Goal: Information Seeking & Learning: Learn about a topic

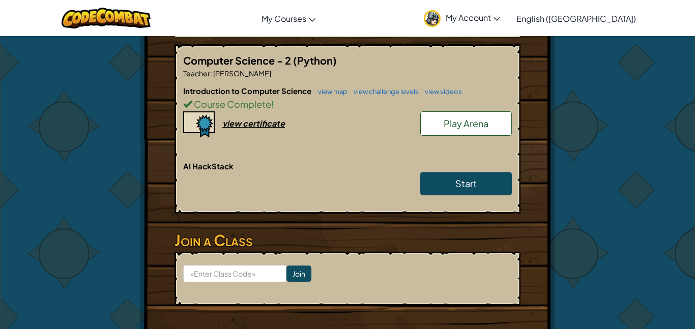
scroll to position [227, 0]
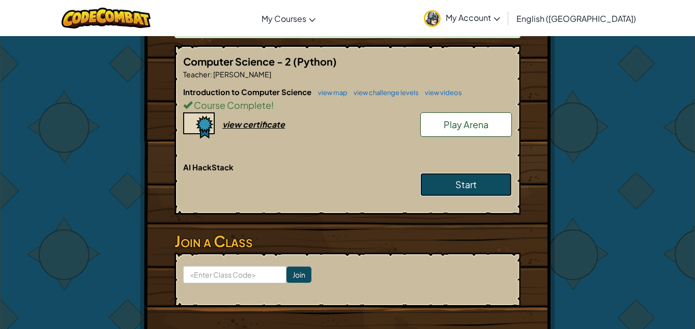
click at [475, 193] on link "Start" at bounding box center [466, 184] width 92 height 23
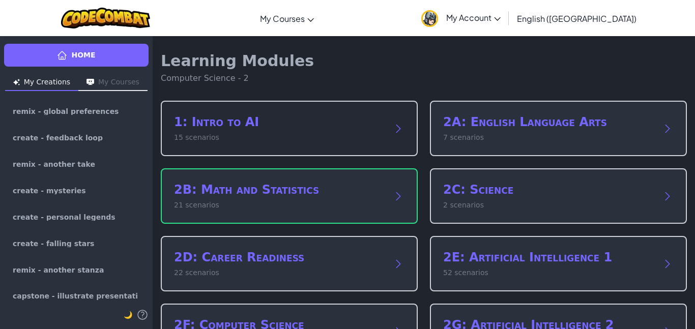
click at [297, 120] on h2 "1: Intro to AI" at bounding box center [279, 122] width 210 height 16
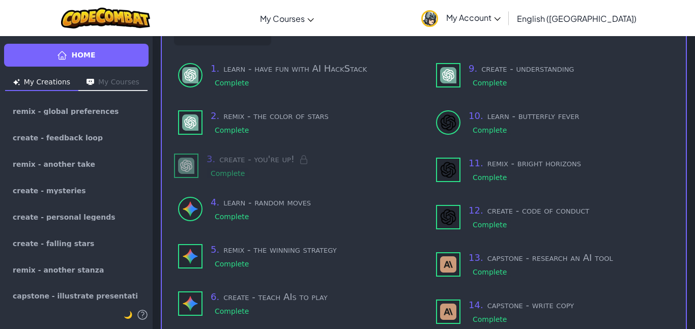
scroll to position [83, 0]
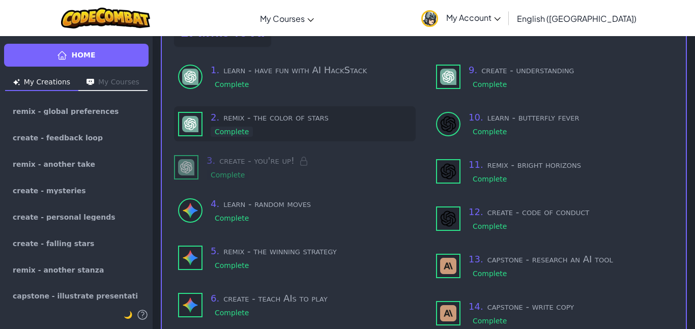
click at [309, 139] on div "2 . remix - the color of stars Complete" at bounding box center [295, 123] width 242 height 35
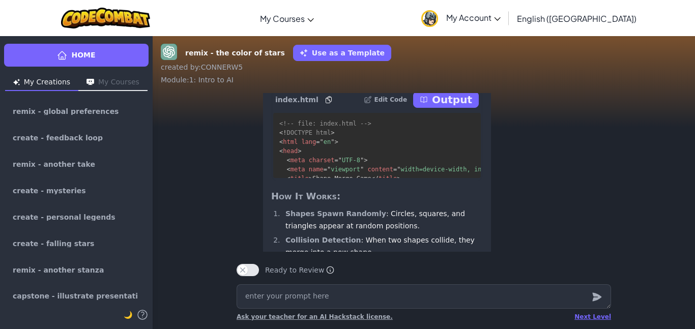
scroll to position [-205, 0]
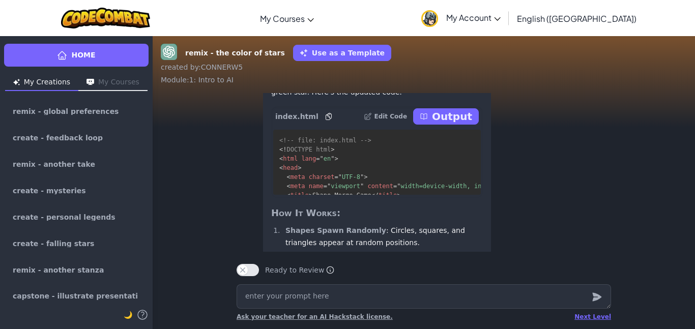
click at [468, 124] on p "Output" at bounding box center [452, 116] width 40 height 14
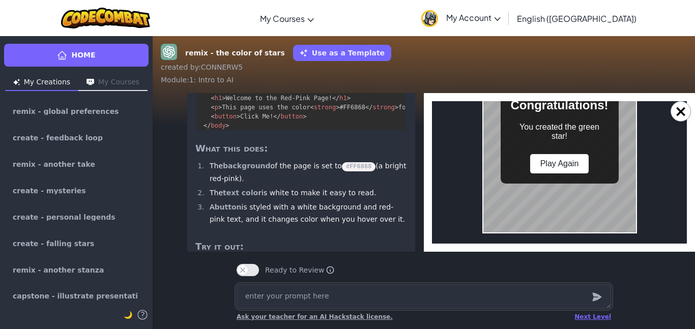
scroll to position [354, 0]
click at [677, 113] on button "×" at bounding box center [680, 111] width 20 height 20
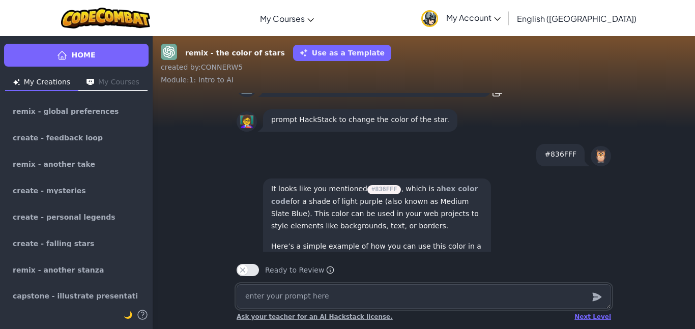
scroll to position [-1713, 0]
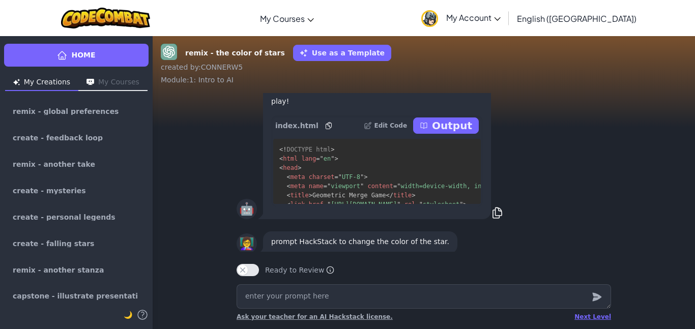
click at [448, 133] on p "Output" at bounding box center [452, 126] width 40 height 14
type textarea "x"
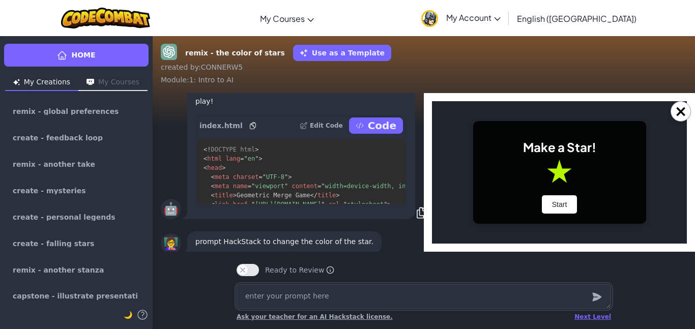
scroll to position [0, 0]
click at [559, 191] on div "Make a Star! Start" at bounding box center [559, 172] width 173 height 103
click at [565, 211] on button "Start" at bounding box center [560, 204] width 36 height 18
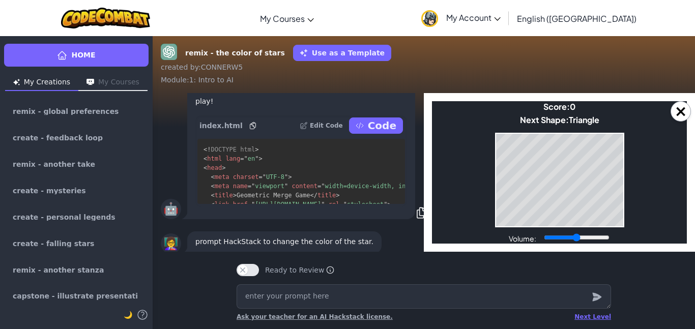
drag, startPoint x: 606, startPoint y: 93, endPoint x: 616, endPoint y: -35, distance: 128.1
click at [616, 0] on html "Toggle navigation My Courses CodeCombat Classroom Ozaria Classroom AI League Es…" at bounding box center [347, 164] width 695 height 329
type input "1"
click at [609, 242] on input "Volume:" at bounding box center [577, 238] width 66 height 8
click at [609, 234] on input "Volume:" at bounding box center [577, 238] width 66 height 8
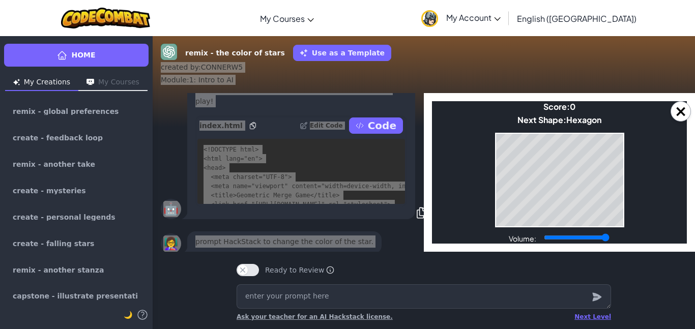
click at [569, 227] on div "Game Over Your stack reached the top! Restart" at bounding box center [559, 180] width 129 height 95
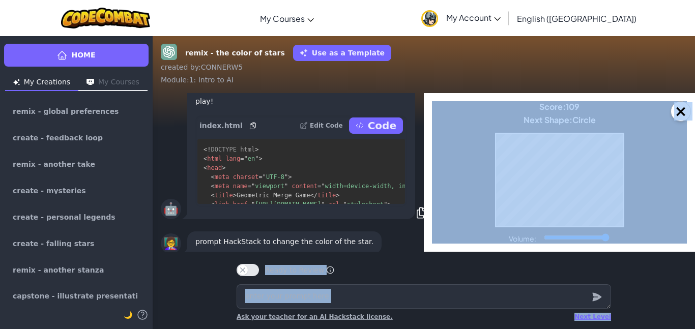
drag, startPoint x: 607, startPoint y: 249, endPoint x: 621, endPoint y: 328, distance: 80.0
click at [621, 328] on div "remix - the color of stars Use as a Template created by : CONNERW5 Module : 1: …" at bounding box center [424, 183] width 542 height 294
click at [669, 275] on div "remix - the color of stars Use as a Template created by : CONNERW5 Module : 1: …" at bounding box center [424, 183] width 542 height 294
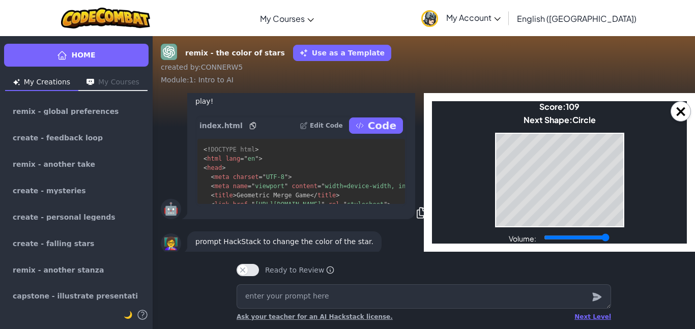
click at [636, 220] on body "Make a Star! Start Score: 109 Next Shape: Circle Game Over Your stack reached t…" at bounding box center [559, 172] width 255 height 142
click at [688, 114] on button "×" at bounding box center [680, 111] width 20 height 20
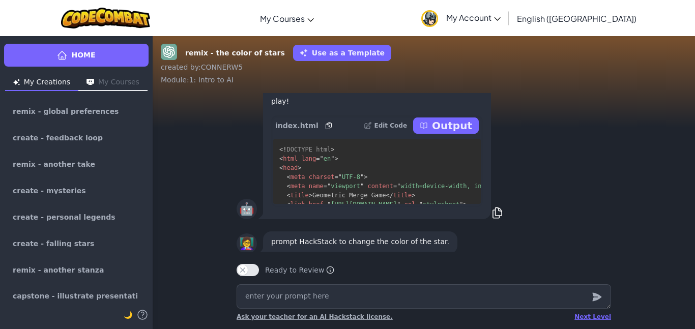
click at [457, 133] on p "Output" at bounding box center [452, 126] width 40 height 14
type textarea "x"
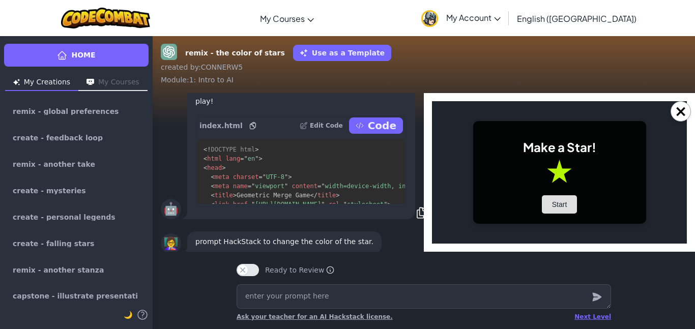
click at [549, 208] on button "Start" at bounding box center [560, 204] width 36 height 18
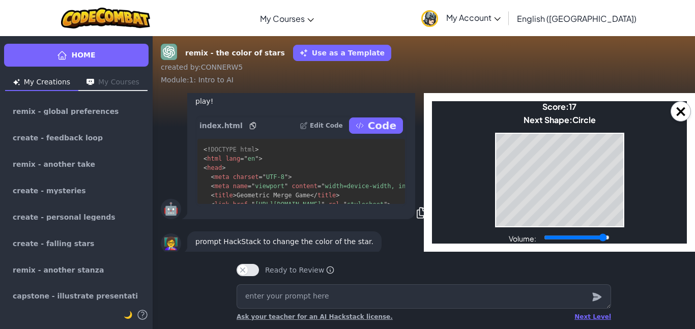
click at [602, 239] on input "Volume:" at bounding box center [577, 238] width 66 height 8
click at [606, 238] on input "Volume:" at bounding box center [577, 238] width 66 height 8
drag, startPoint x: 602, startPoint y: 240, endPoint x: 631, endPoint y: 245, distance: 29.5
type input "1"
click at [609, 242] on input "Volume:" at bounding box center [577, 238] width 66 height 8
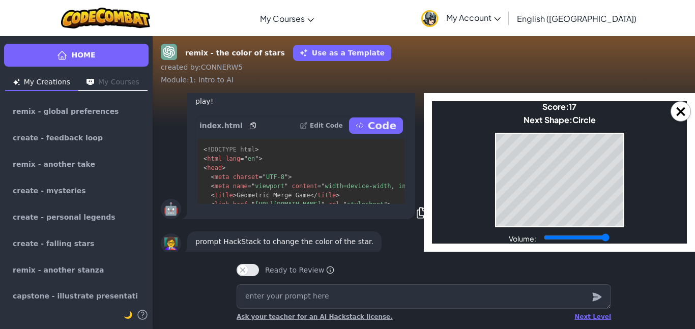
click at [568, 229] on body "Make a Star! Start Score: 17 Next Shape: Circle Game Over Your stack reached th…" at bounding box center [559, 172] width 255 height 142
click at [544, 229] on body "Make a Star! Start Score: 239 Next Shape: Square Game Over Your stack reached t…" at bounding box center [559, 172] width 255 height 142
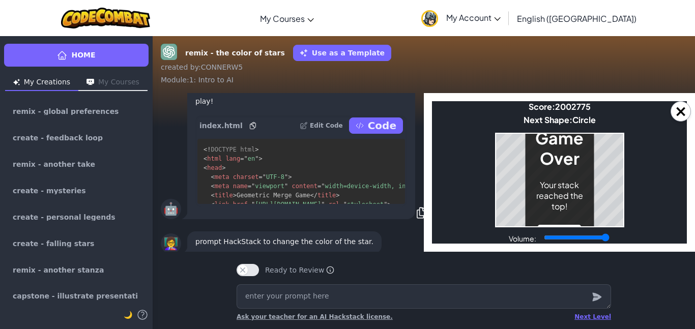
click at [565, 167] on h1 "Game Over" at bounding box center [559, 148] width 48 height 41
click at [557, 225] on button "Restart" at bounding box center [559, 234] width 43 height 18
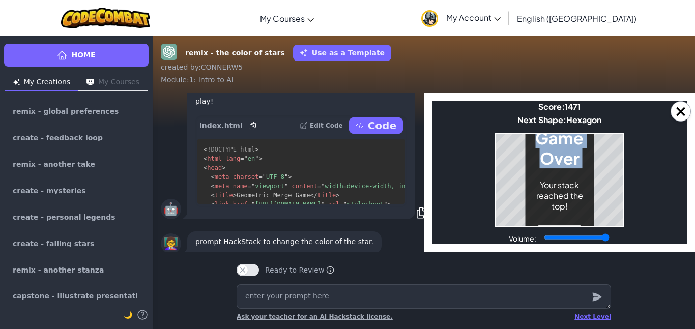
click at [569, 225] on button "Restart" at bounding box center [559, 234] width 43 height 18
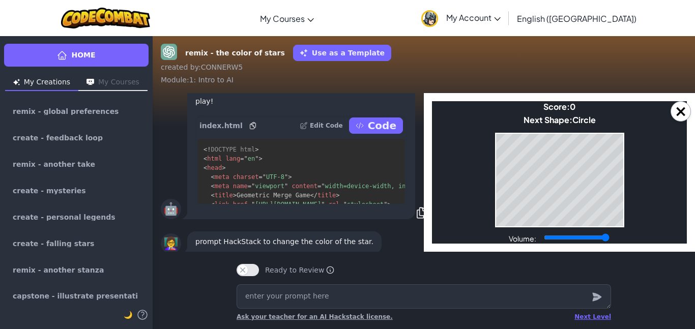
click at [502, 131] on body "Make a Star! Start Score: 0 Next Shape: Circle Game Over Your stack reached the…" at bounding box center [559, 172] width 255 height 142
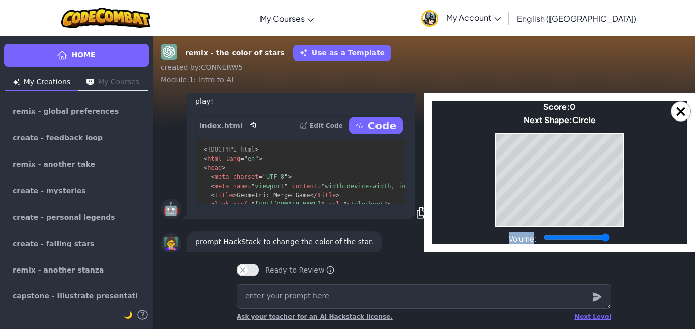
click at [502, 131] on body "Make a Star! Start Score: 0 Next Shape: Circle Game Over Your stack reached the…" at bounding box center [559, 172] width 255 height 142
click at [503, 133] on div "Game Over Your stack reached the top! Restart" at bounding box center [559, 180] width 129 height 95
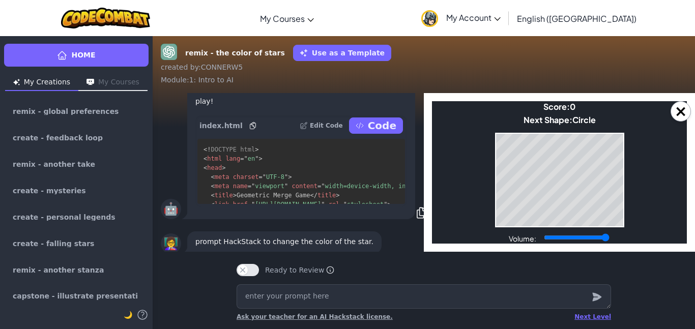
click at [503, 133] on div "Game Over Your stack reached the top! Restart" at bounding box center [559, 180] width 129 height 95
click at [504, 129] on body "Make a Star! Start Score: 14 Next Shape: Triangle Game Over Your stack reached …" at bounding box center [559, 172] width 255 height 142
click at [677, 109] on button "×" at bounding box center [680, 111] width 20 height 20
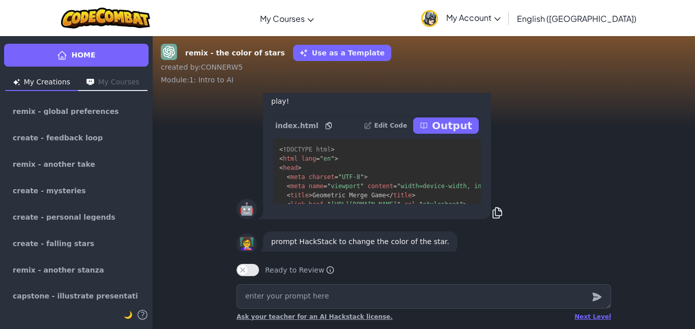
click at [449, 133] on p "Output" at bounding box center [452, 126] width 40 height 14
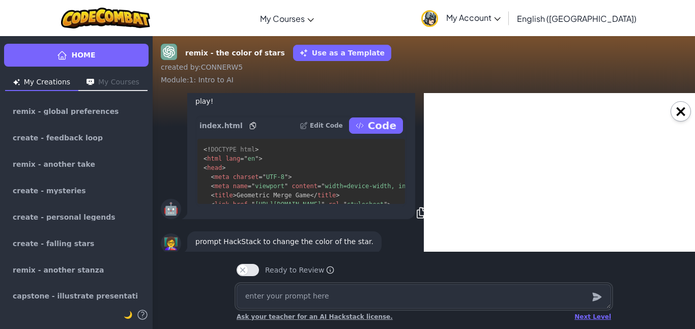
type textarea "x"
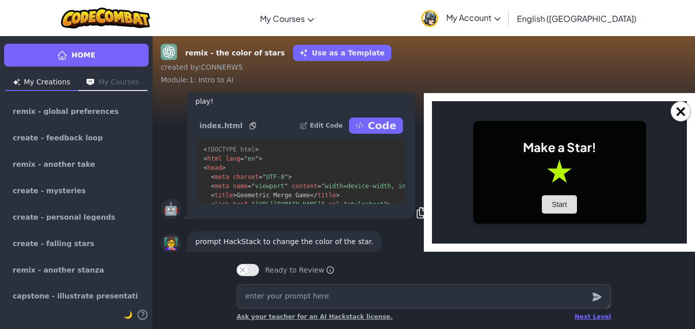
click at [569, 195] on button "Start" at bounding box center [560, 204] width 36 height 18
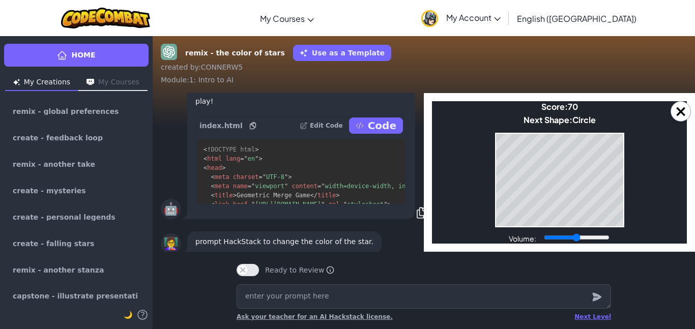
click at [495, 186] on div "Game Over Your stack reached the top! Restart" at bounding box center [559, 180] width 129 height 95
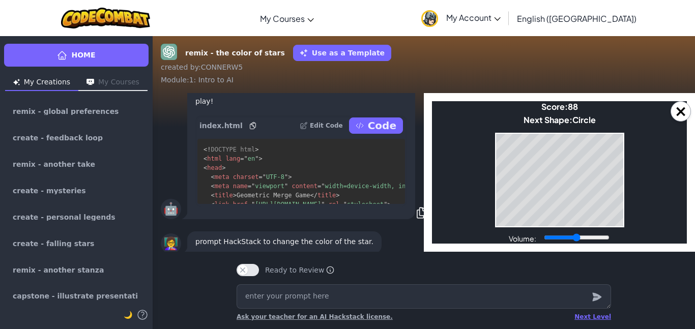
click at [644, 154] on body "Make a Star! Start Score: 88 Next Shape: Circle Game Over Your stack reached th…" at bounding box center [559, 172] width 255 height 142
click at [644, 154] on body "Make a Star! Start Score: 94 Next Shape: Circle Game Over Your stack reached th…" at bounding box center [559, 172] width 255 height 142
click at [624, 156] on body "Make a Star! Start Score: 114 Next Shape: Circle Game Over Your stack reached t…" at bounding box center [559, 172] width 255 height 142
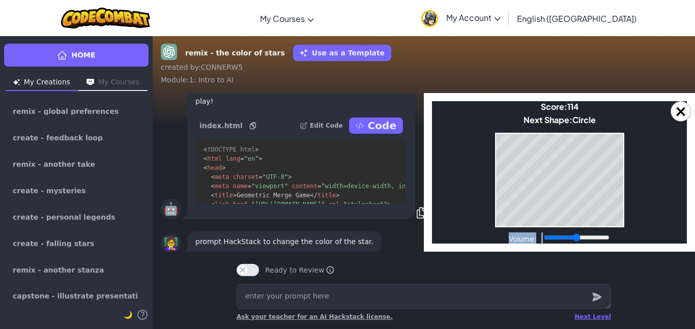
click at [624, 156] on body "Make a Star! Start Score: 114 Next Shape: Circle Game Over Your stack reached t…" at bounding box center [559, 172] width 255 height 142
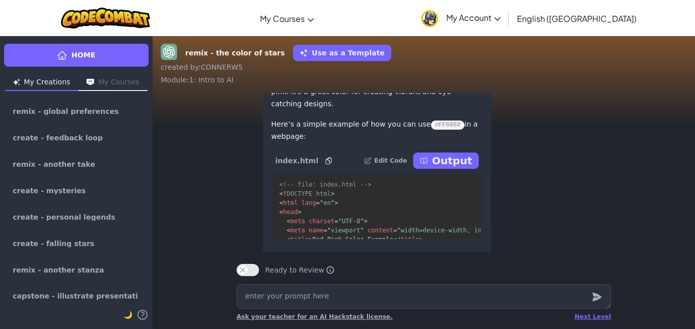
scroll to position [-1059, 0]
click at [438, 168] on p "Output" at bounding box center [452, 161] width 40 height 14
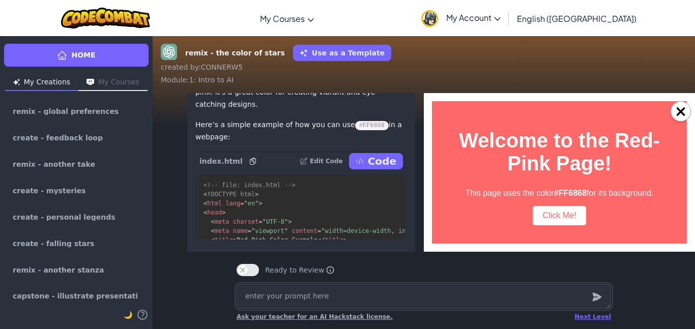
scroll to position [0, 0]
click at [682, 107] on button "×" at bounding box center [680, 111] width 20 height 20
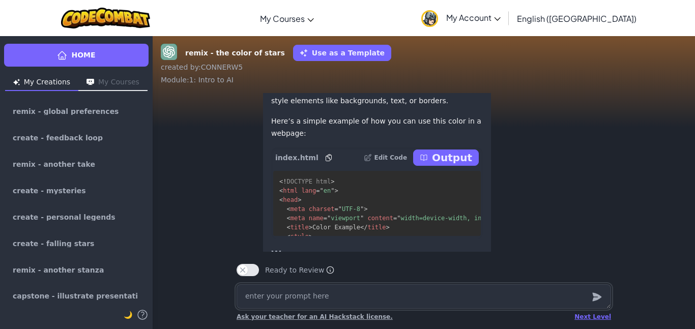
scroll to position [-1467, 0]
click at [457, 166] on p "Output" at bounding box center [452, 159] width 40 height 14
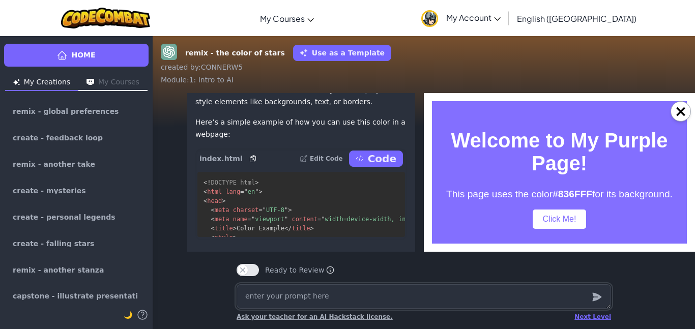
scroll to position [0, 0]
click at [688, 114] on button "×" at bounding box center [680, 111] width 20 height 20
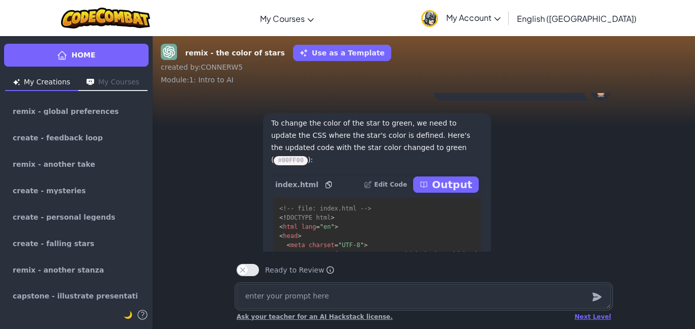
scroll to position [-669, 0]
click at [457, 193] on p "Output" at bounding box center [452, 186] width 40 height 14
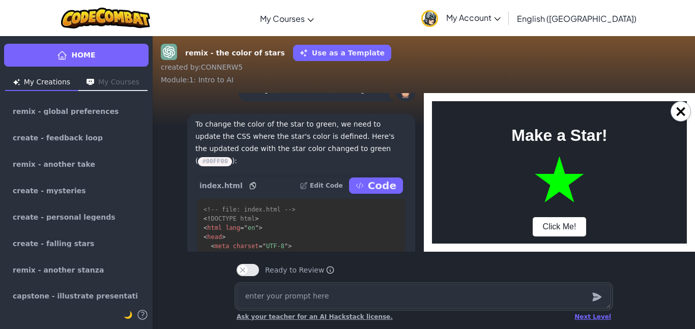
scroll to position [0, 0]
click at [569, 223] on button "Click Me!" at bounding box center [560, 226] width 54 height 19
click at [674, 113] on button "×" at bounding box center [680, 111] width 20 height 20
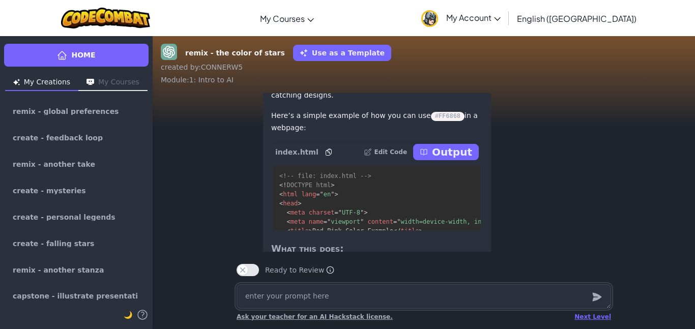
scroll to position [-1051, 0]
click at [454, 160] on p "Output" at bounding box center [452, 153] width 40 height 14
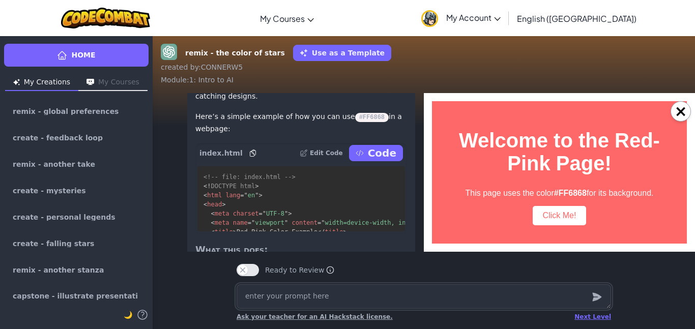
scroll to position [0, 0]
click at [682, 111] on button "×" at bounding box center [680, 111] width 20 height 20
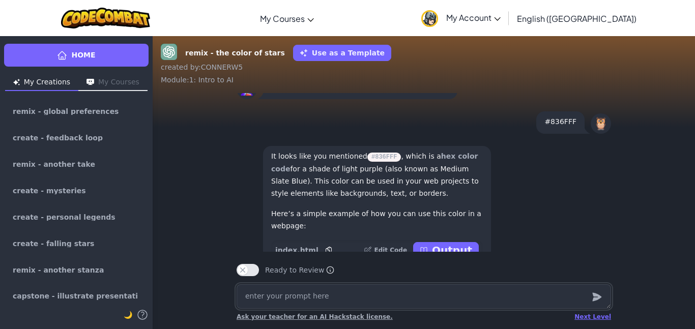
scroll to position [-1713, 0]
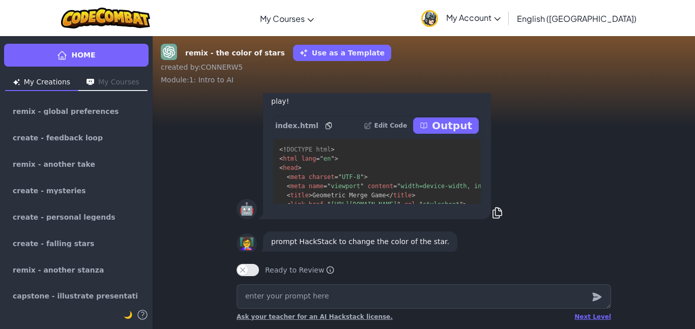
click at [449, 133] on p "Output" at bounding box center [452, 126] width 40 height 14
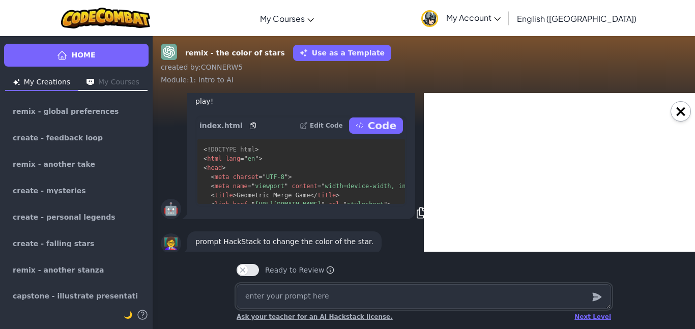
type textarea "x"
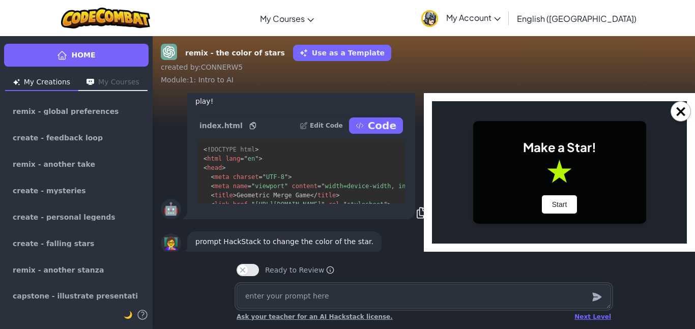
scroll to position [0, 0]
click at [562, 196] on button "Start" at bounding box center [560, 204] width 36 height 18
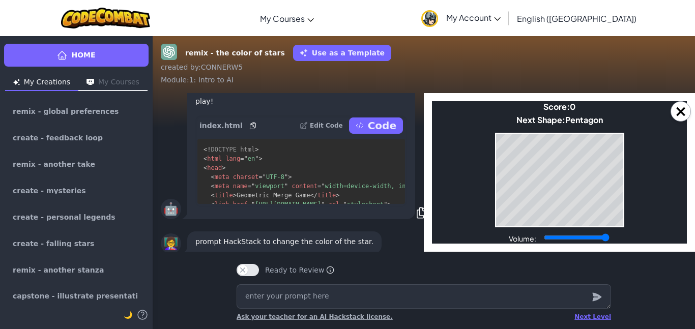
drag, startPoint x: 575, startPoint y: 240, endPoint x: 650, endPoint y: 245, distance: 75.0
type input "1"
click at [609, 242] on input "Volume:" at bounding box center [577, 238] width 66 height 8
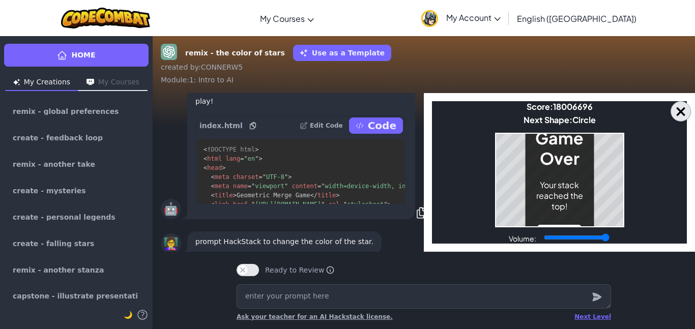
click at [679, 120] on button "×" at bounding box center [680, 111] width 20 height 20
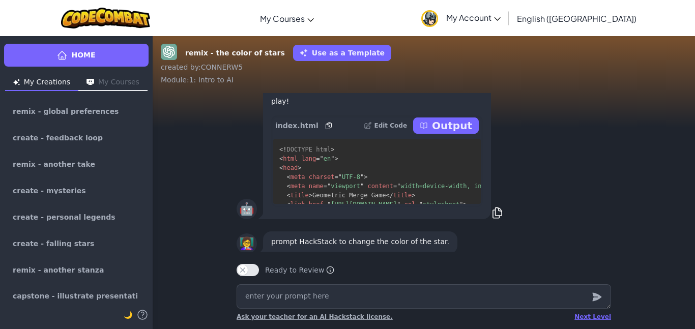
click at [428, 130] on icon at bounding box center [424, 126] width 8 height 8
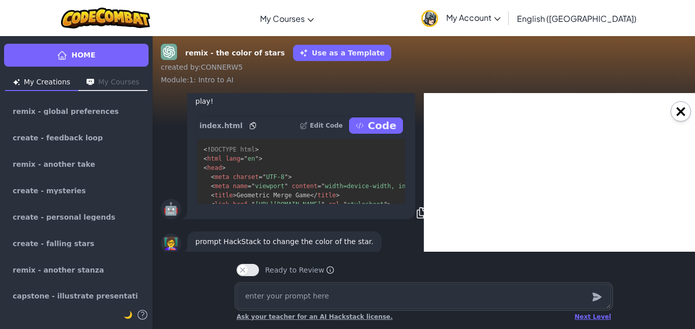
type textarea "x"
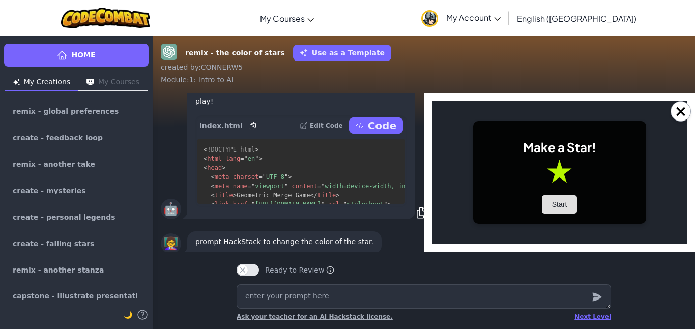
click at [561, 196] on button "Start" at bounding box center [560, 204] width 36 height 18
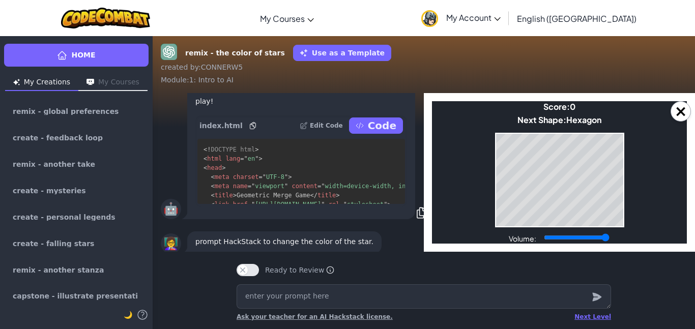
drag, startPoint x: 580, startPoint y: 235, endPoint x: 615, endPoint y: 237, distance: 34.7
type input "1"
click at [609, 237] on input "Volume:" at bounding box center [577, 238] width 66 height 8
